Goal: Task Accomplishment & Management: Manage account settings

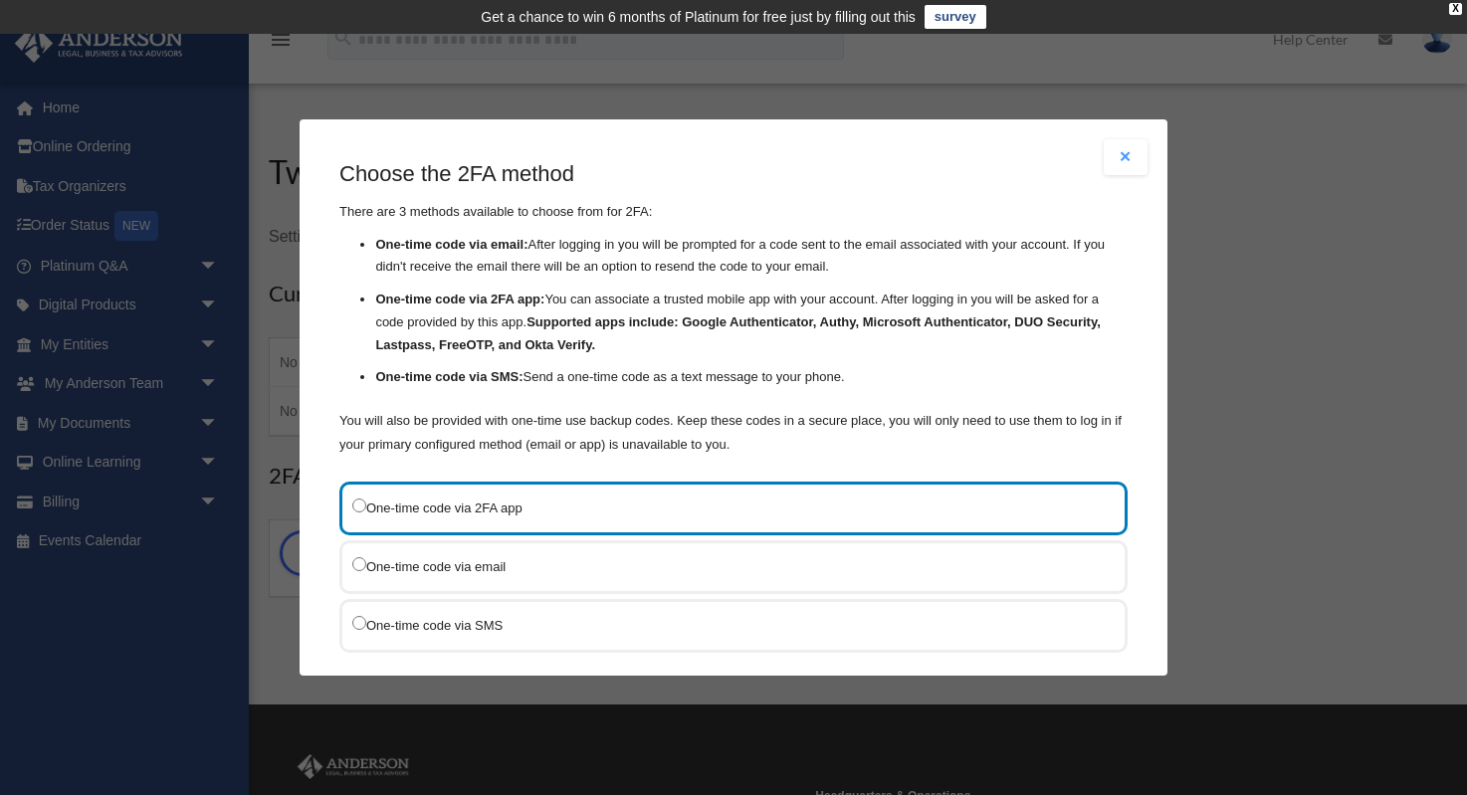
click at [623, 516] on label "One-time code via 2FA app" at bounding box center [723, 507] width 742 height 26
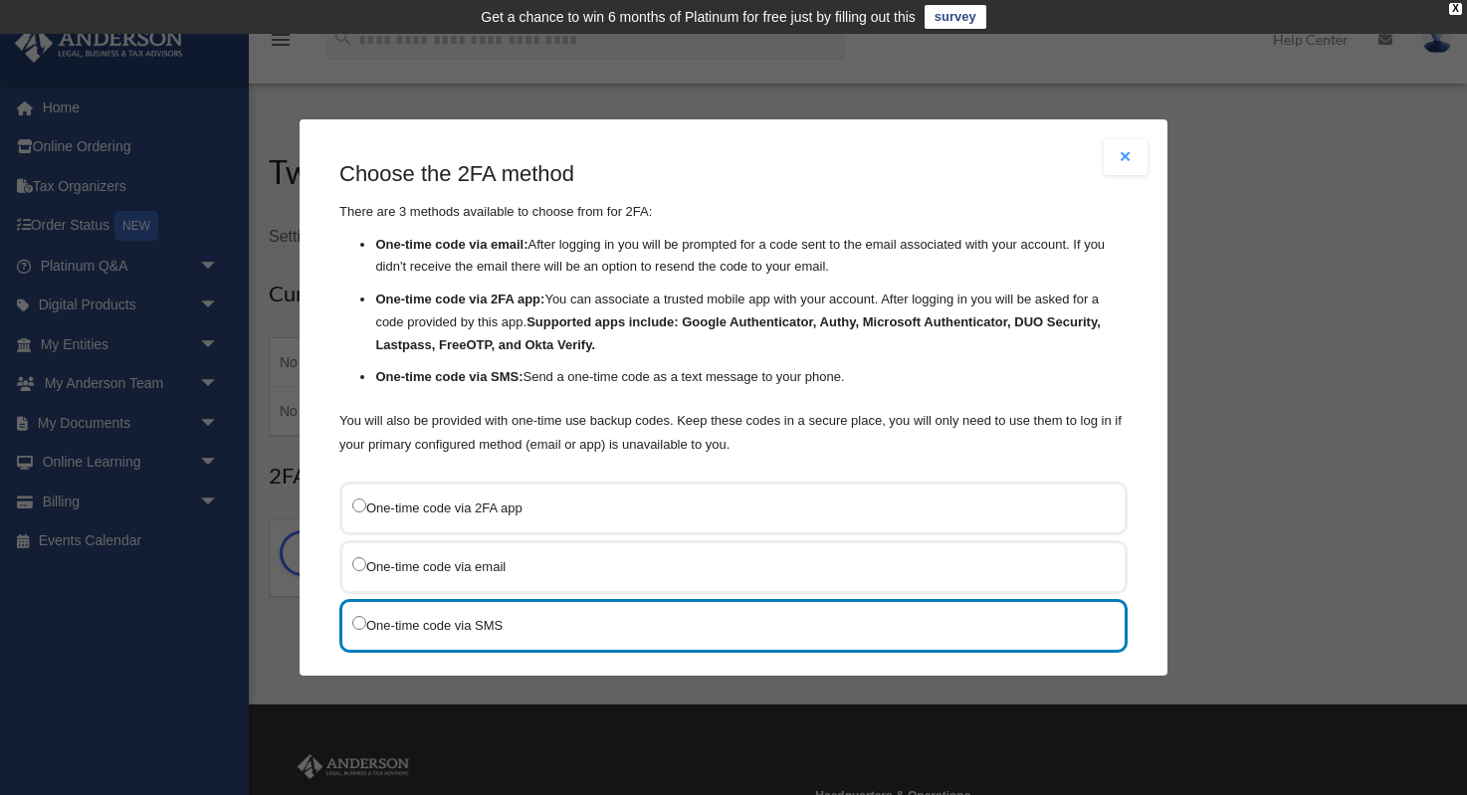
scroll to position [113, 0]
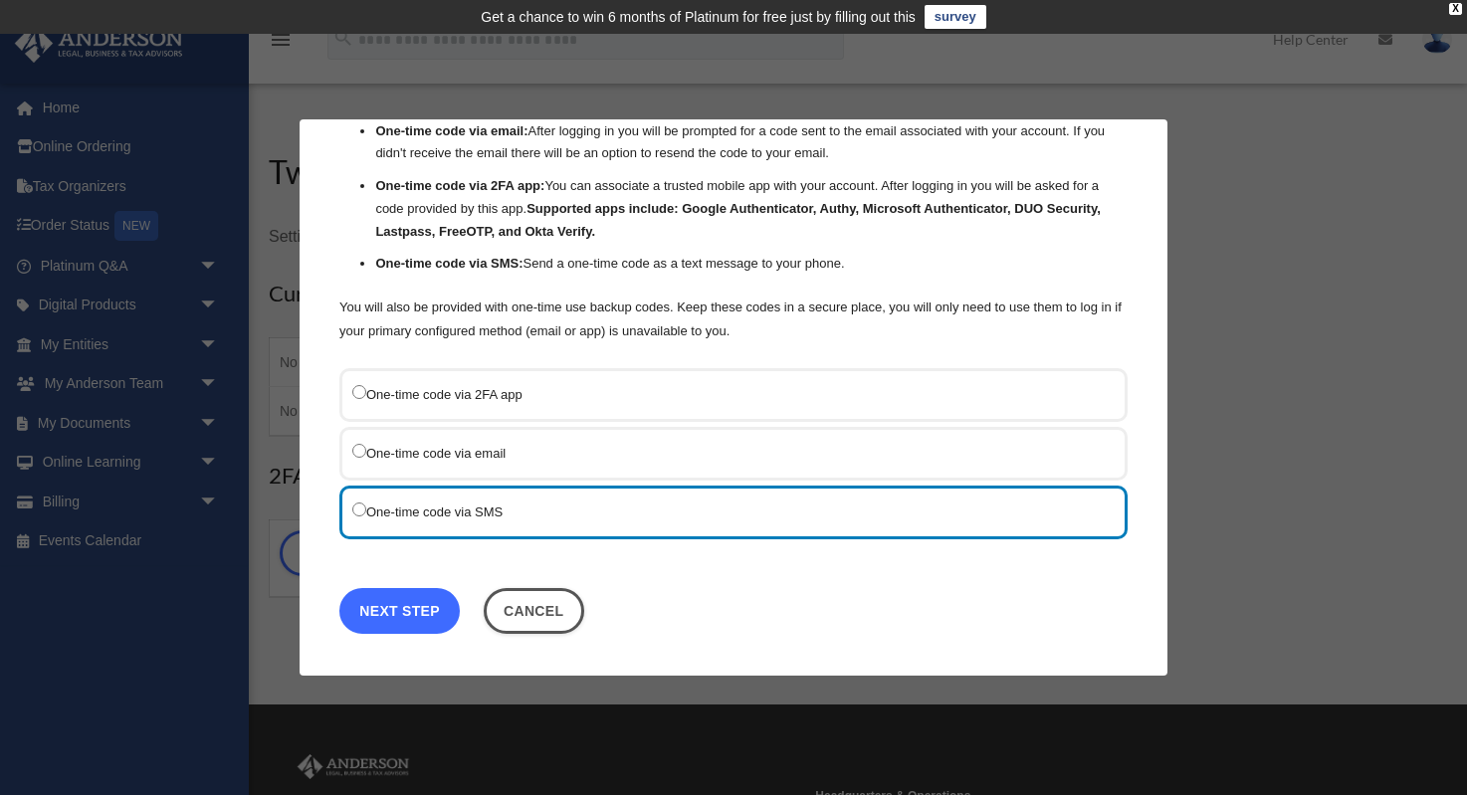
click at [426, 611] on link "Next Step" at bounding box center [399, 610] width 120 height 46
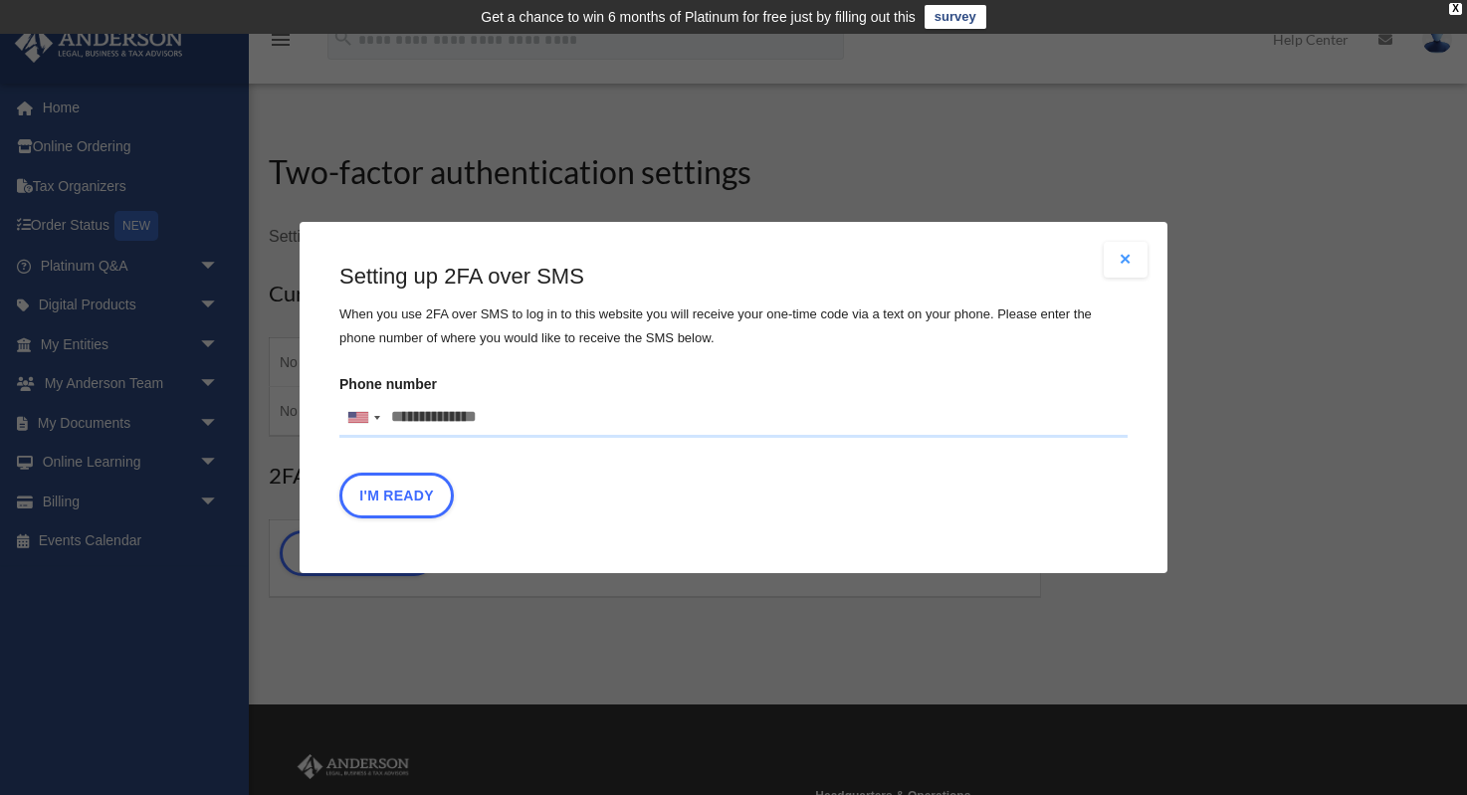
scroll to position [0, 0]
drag, startPoint x: 504, startPoint y: 416, endPoint x: 364, endPoint y: 414, distance: 140.3
click at [364, 414] on input "Phone number [GEOGRAPHIC_DATA] +1 [GEOGRAPHIC_DATA] +44 [GEOGRAPHIC_DATA] (‫[GE…" at bounding box center [733, 418] width 788 height 40
type input "**********"
click at [396, 501] on button "I'm Ready" at bounding box center [396, 496] width 114 height 46
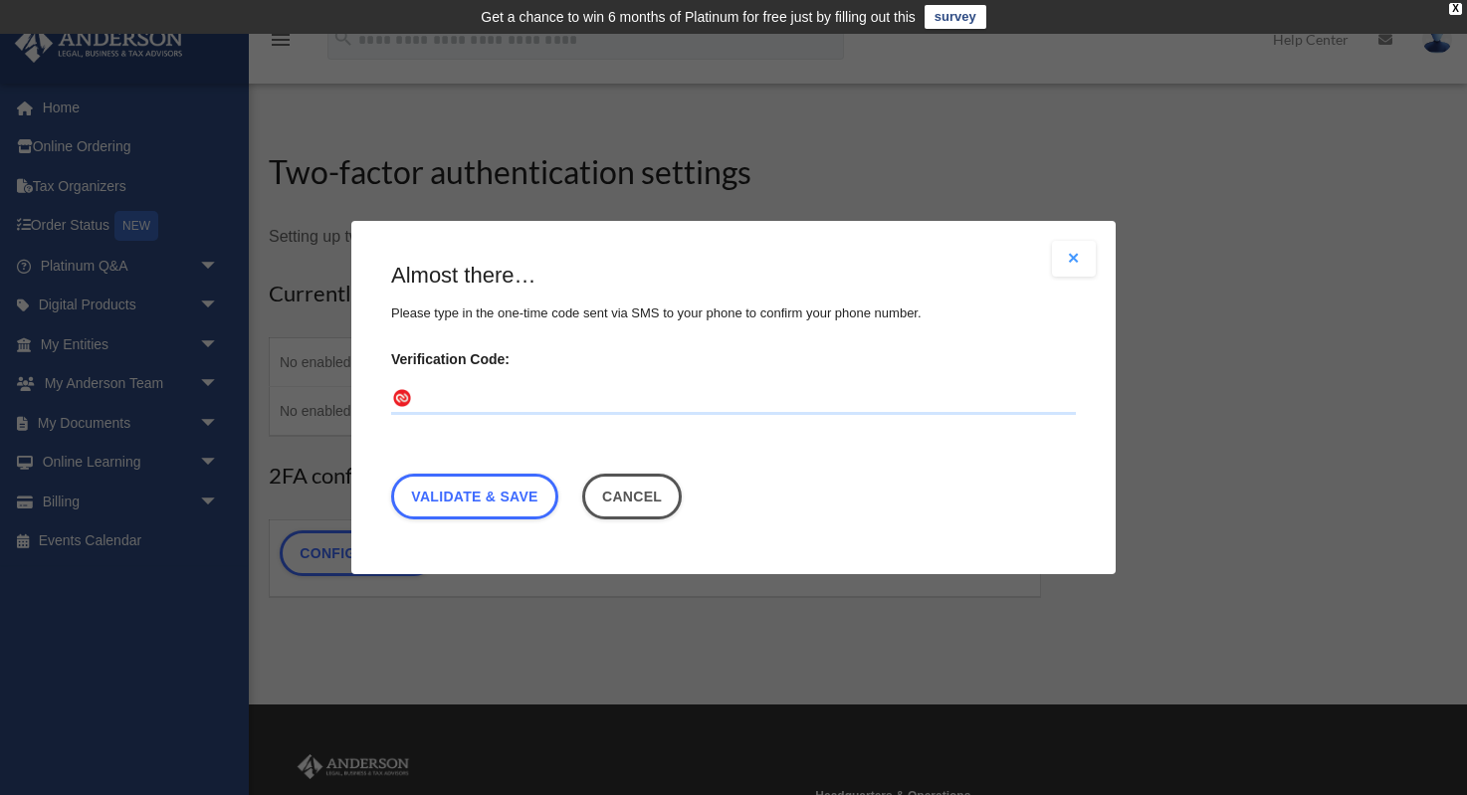
click at [429, 403] on input "Verification Code:" at bounding box center [733, 399] width 685 height 32
type input "******"
click at [462, 504] on link "Validate & Save" at bounding box center [474, 497] width 167 height 46
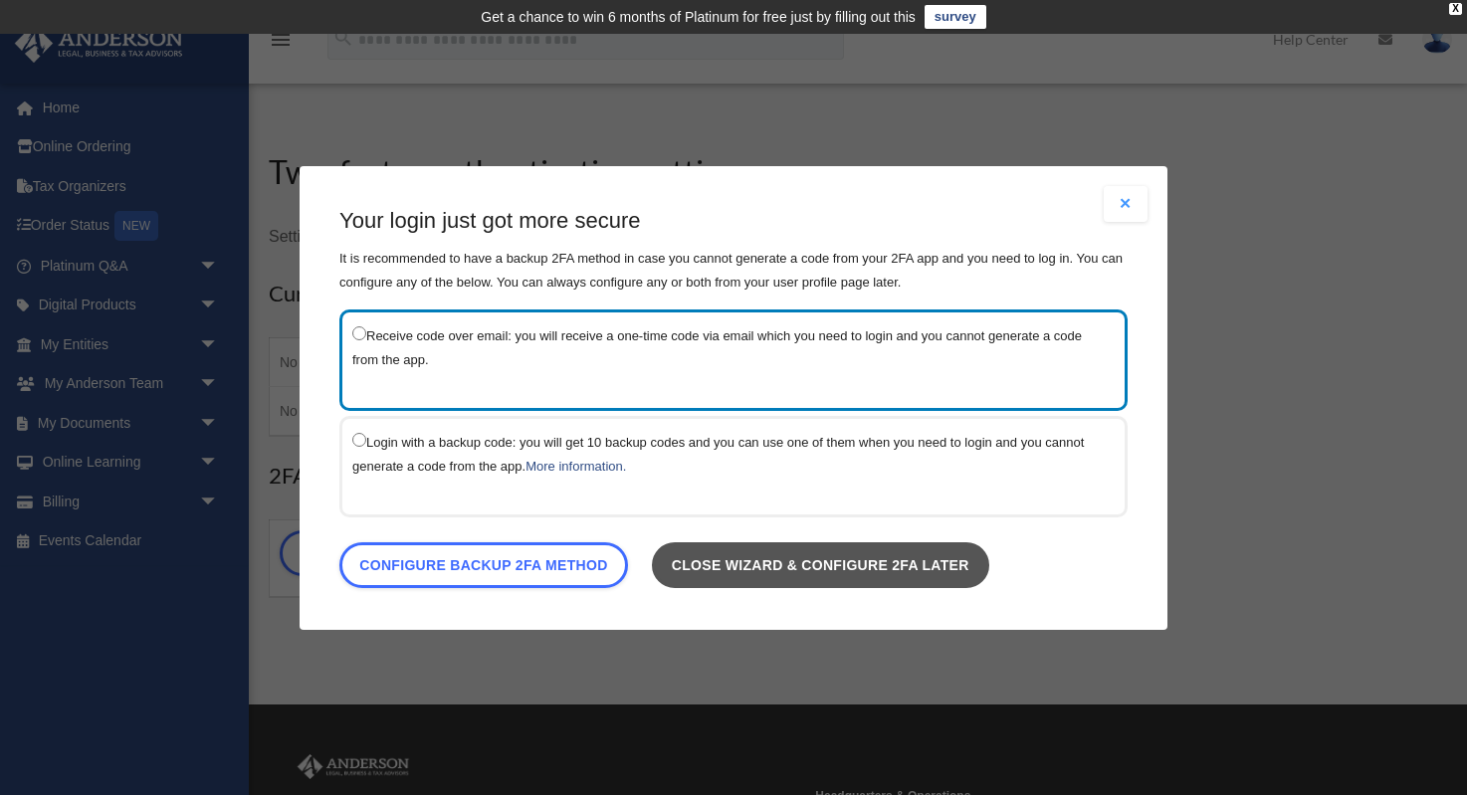
click at [721, 562] on link "Close wizard & configure 2FA later" at bounding box center [820, 564] width 337 height 46
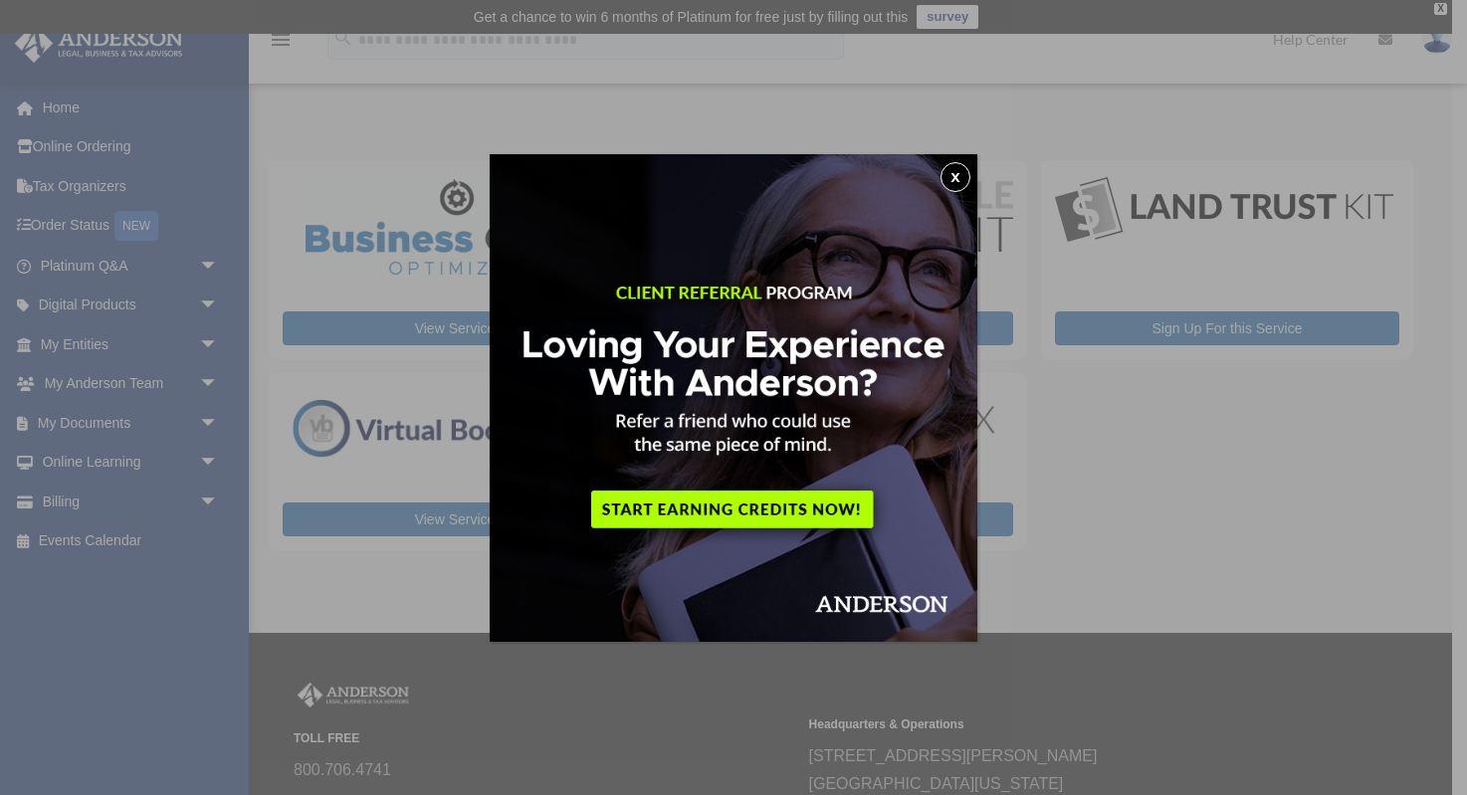
click at [952, 171] on button "x" at bounding box center [955, 177] width 30 height 30
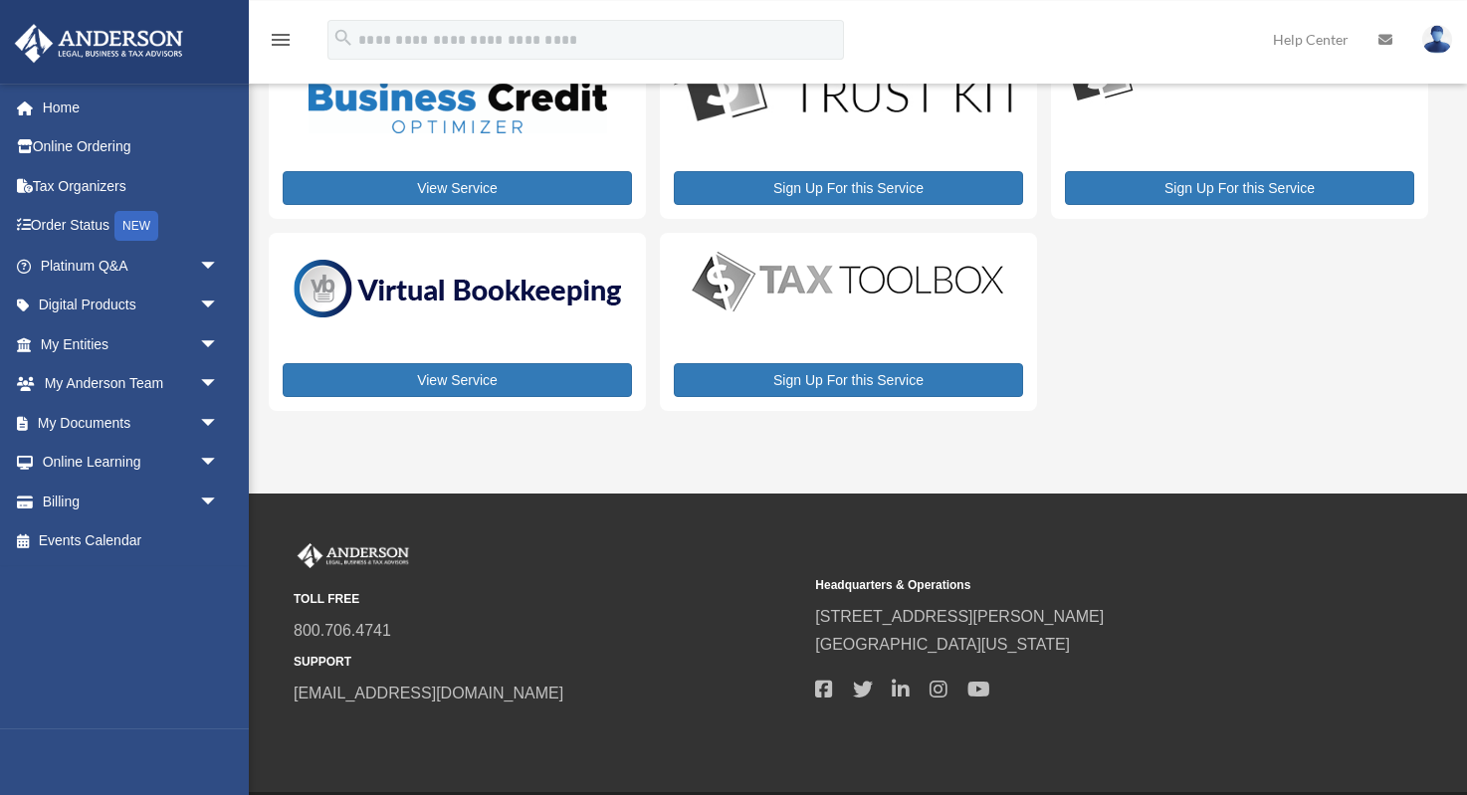
scroll to position [213, 0]
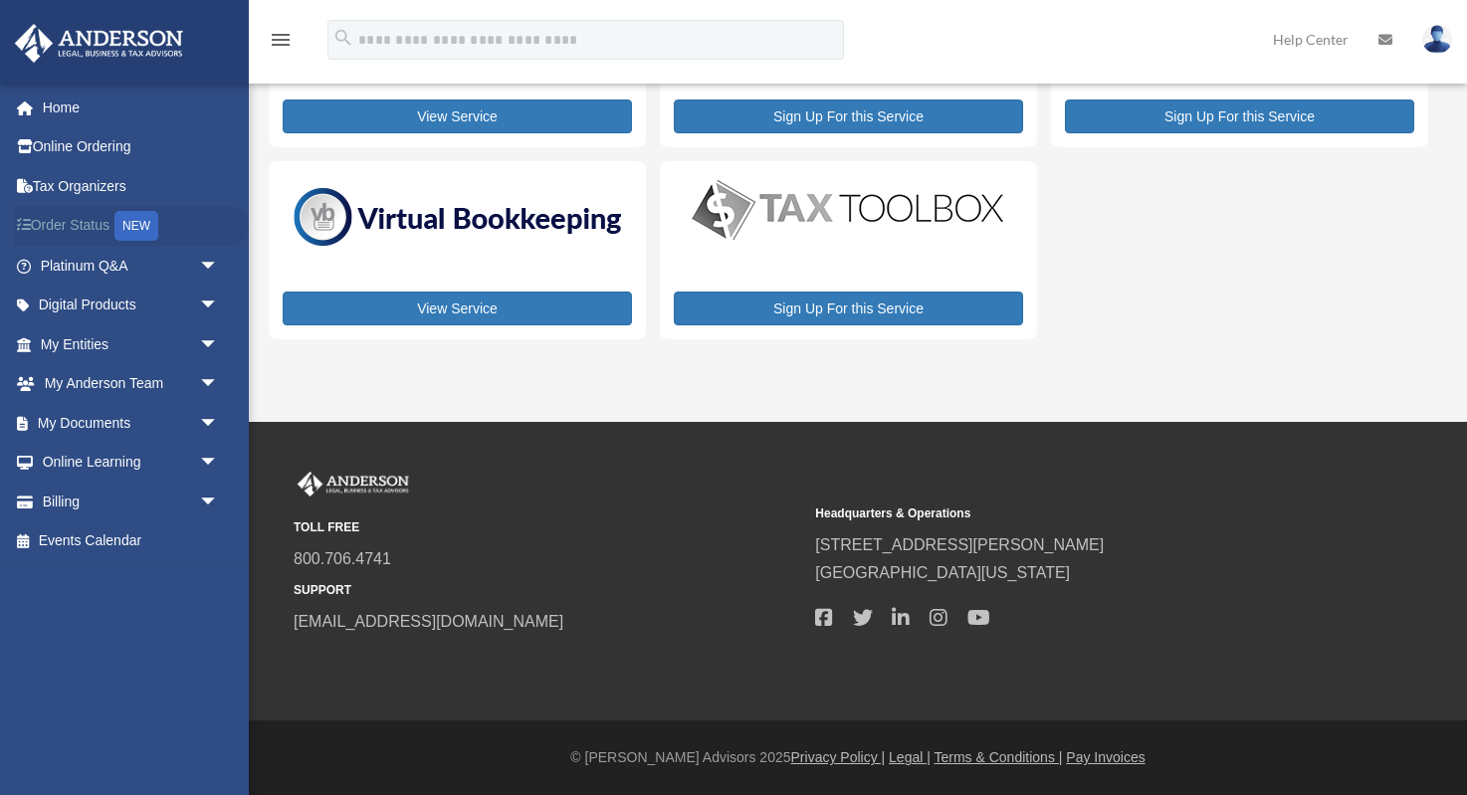
click at [134, 225] on div "NEW" at bounding box center [136, 226] width 44 height 30
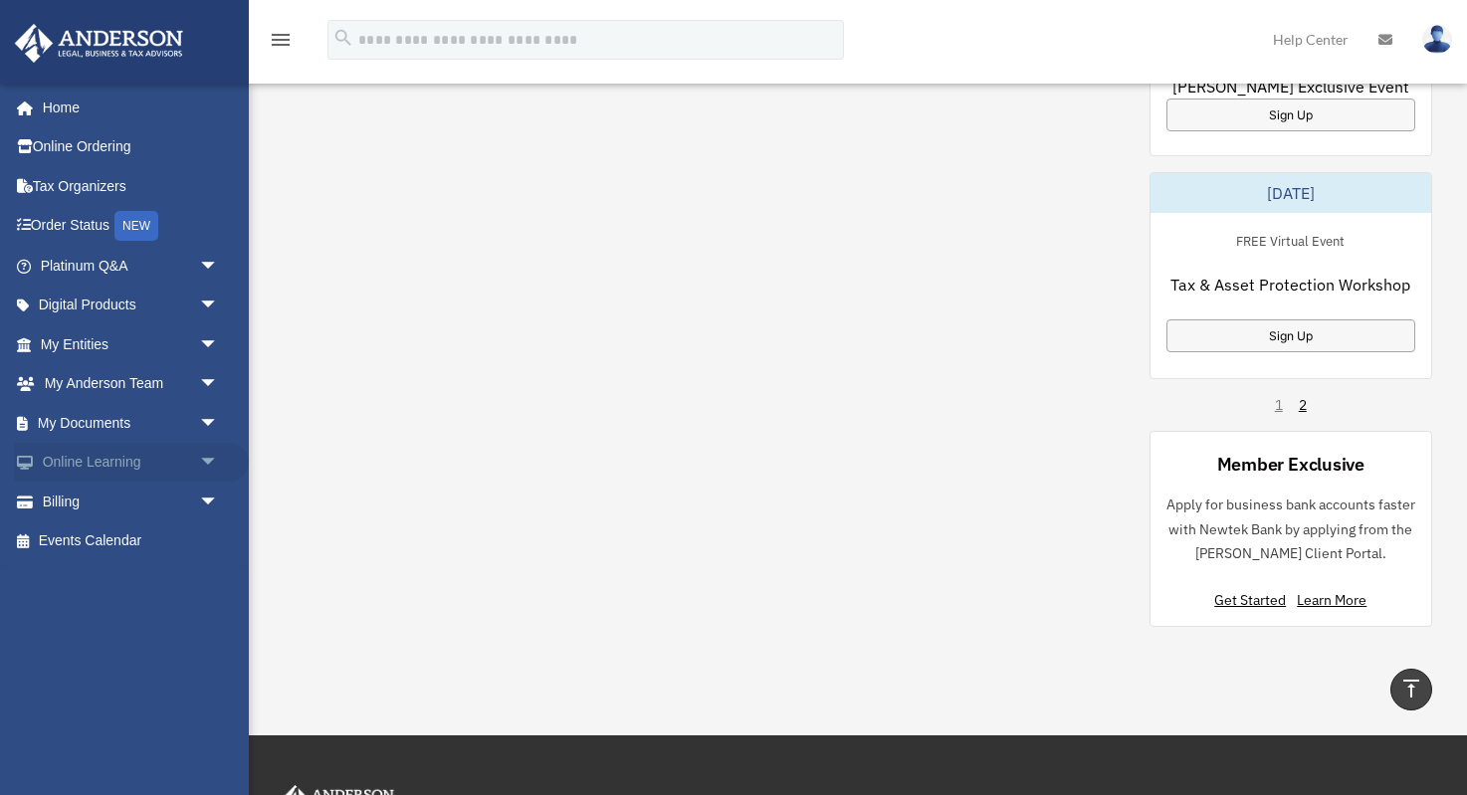
scroll to position [1389, 0]
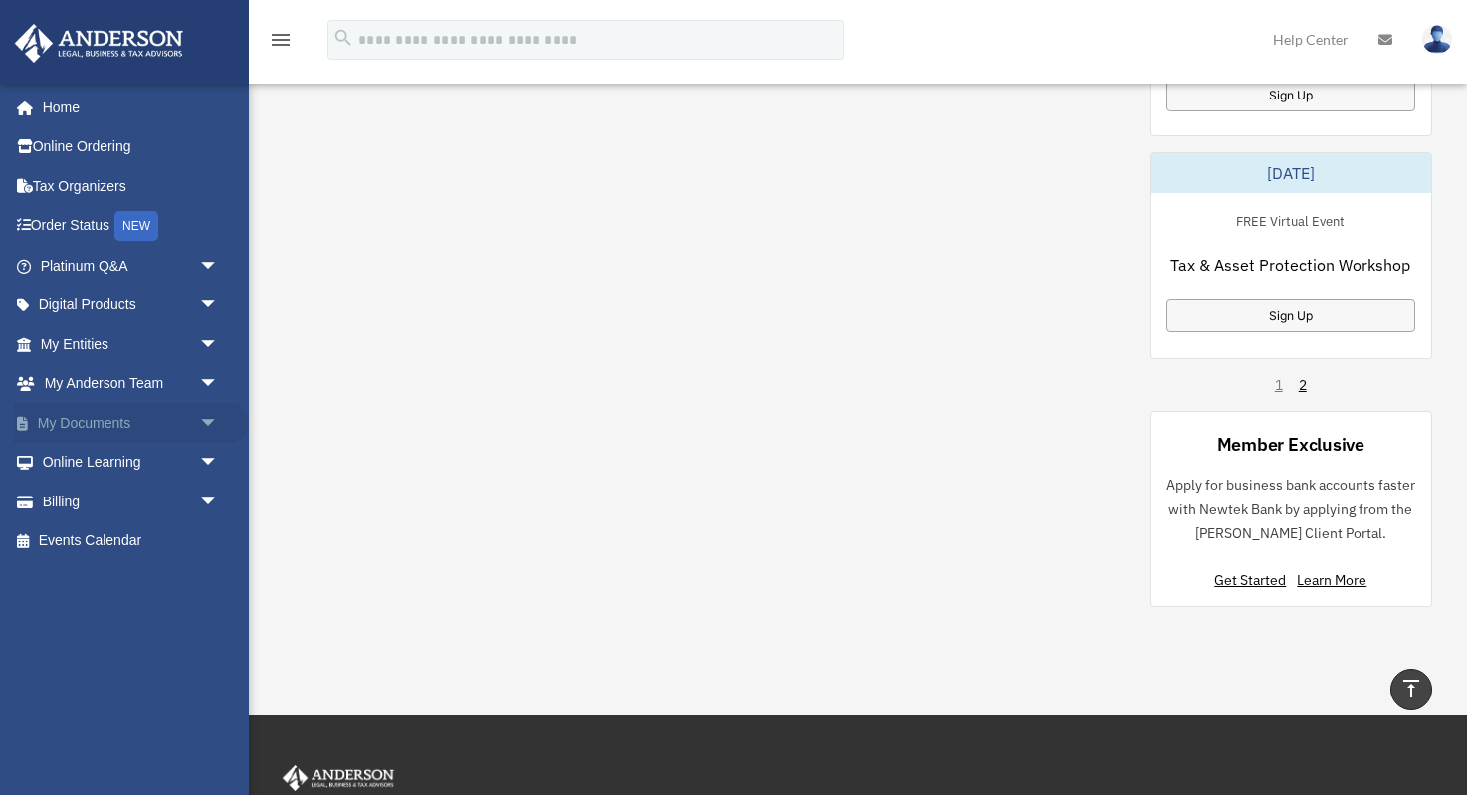
click at [208, 419] on span "arrow_drop_down" at bounding box center [219, 423] width 40 height 41
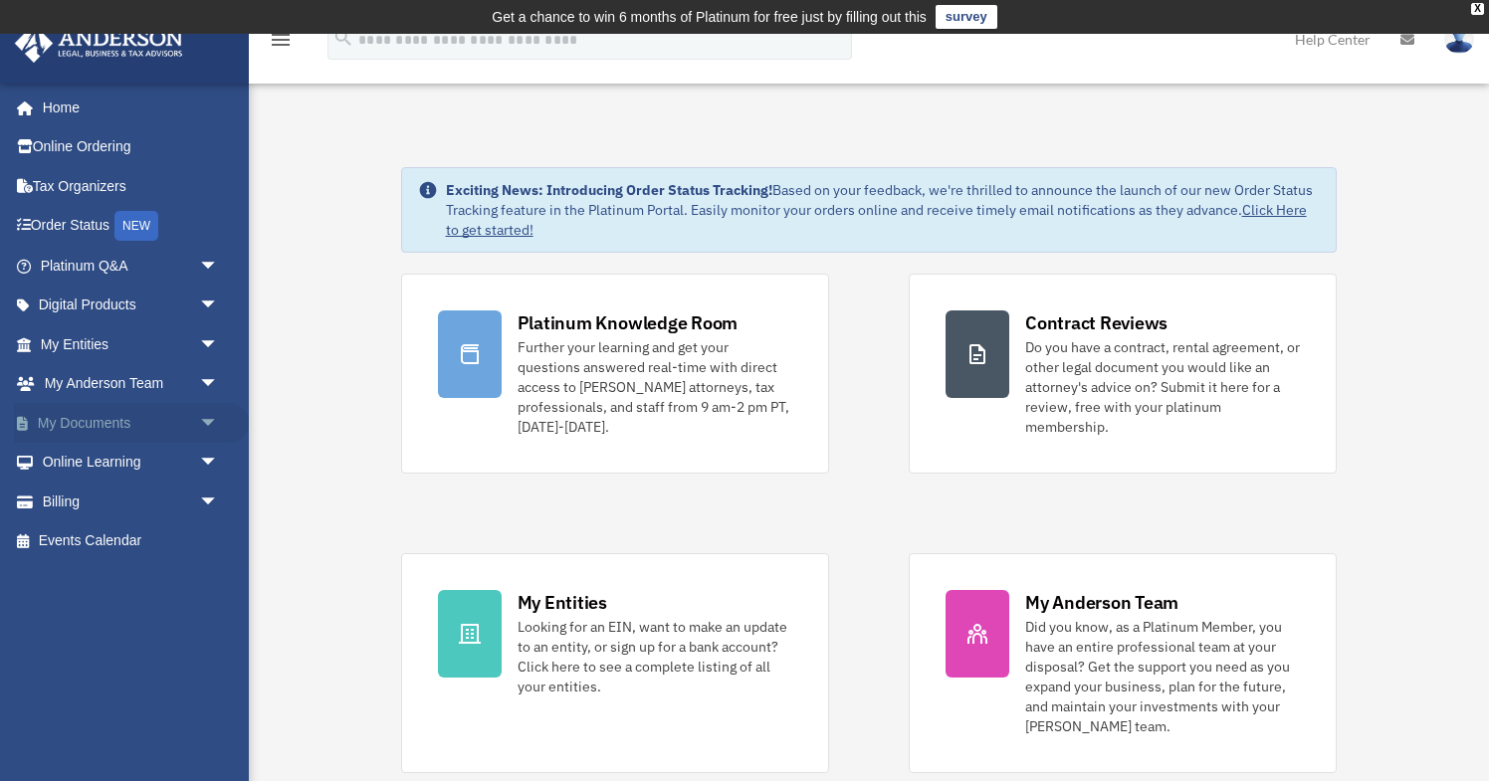
click at [213, 420] on span "arrow_drop_down" at bounding box center [219, 423] width 40 height 41
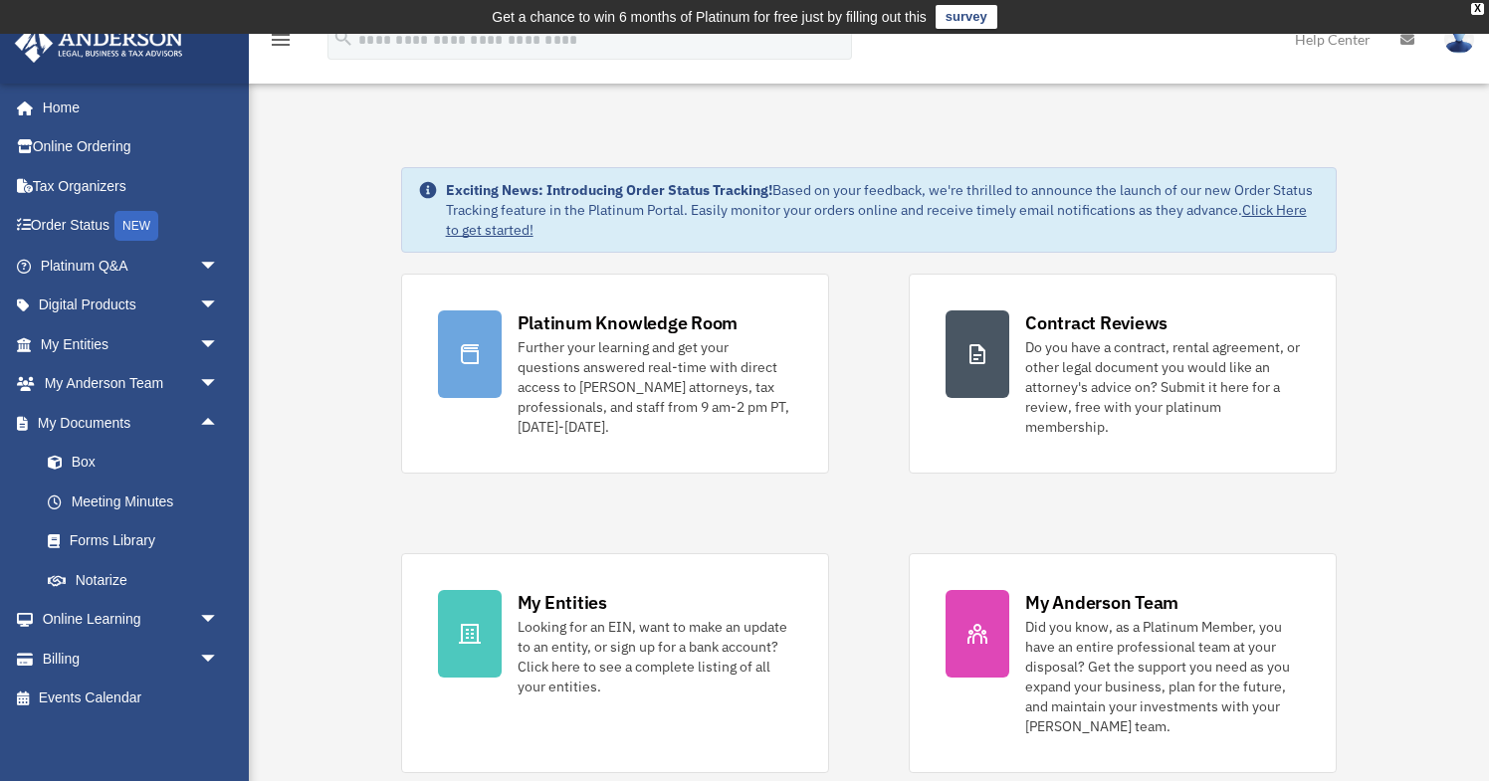
click at [1278, 211] on link "Click Here to get started!" at bounding box center [876, 220] width 861 height 38
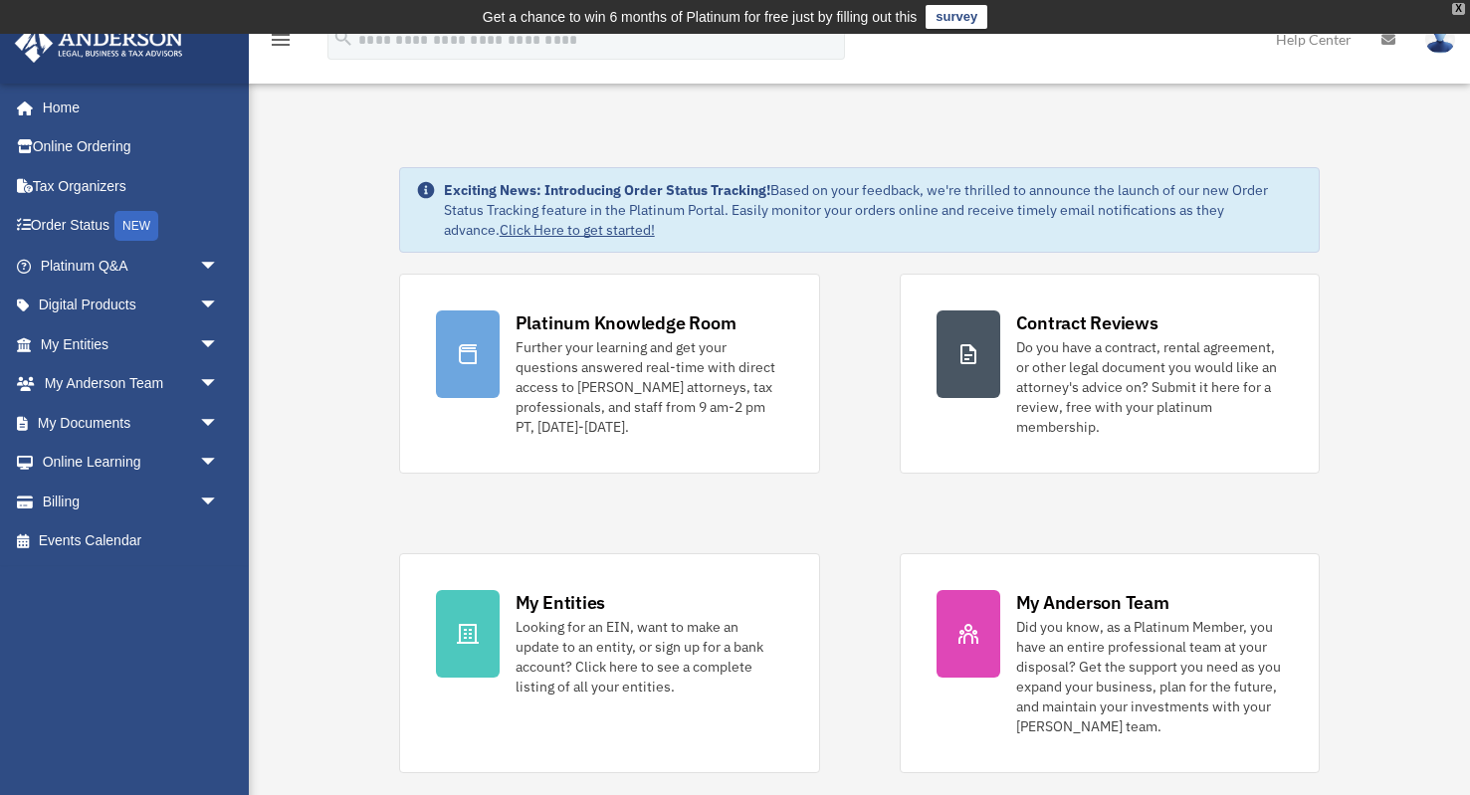
click at [1458, 11] on div "X" at bounding box center [1458, 9] width 13 height 12
